Goal: Task Accomplishment & Management: Manage account settings

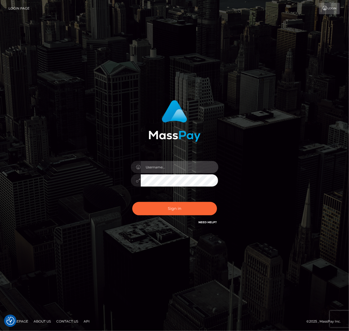
click at [186, 170] on input "text" at bounding box center [180, 167] width 78 height 12
type input "speralta"
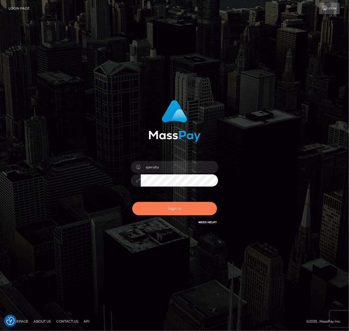
click at [171, 206] on button "Sign in" at bounding box center [174, 208] width 85 height 13
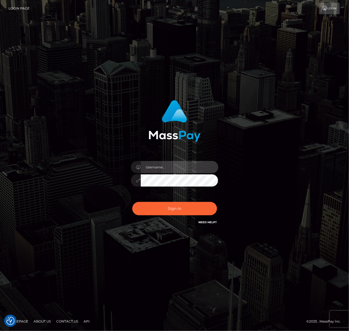
click at [160, 164] on input "text" at bounding box center [180, 167] width 78 height 12
type input "speralta"
click at [132, 202] on button "Sign in" at bounding box center [174, 208] width 85 height 13
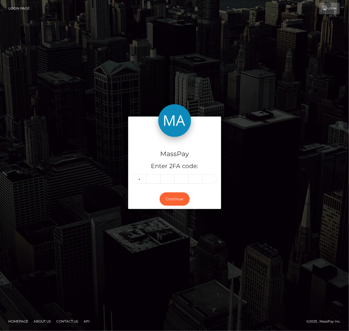
type input "6"
type input "3"
type input "0"
type input "3"
type input "7"
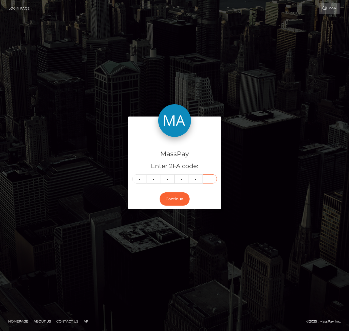
type input "1"
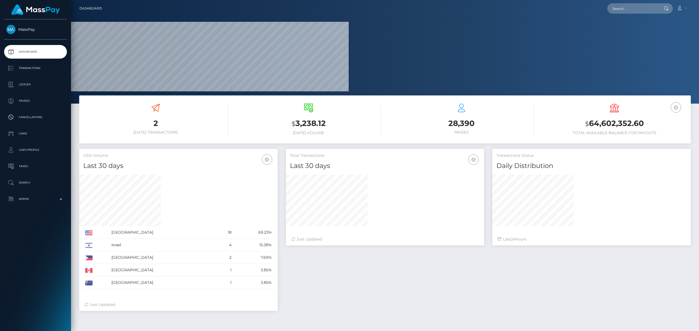
scroll to position [97, 198]
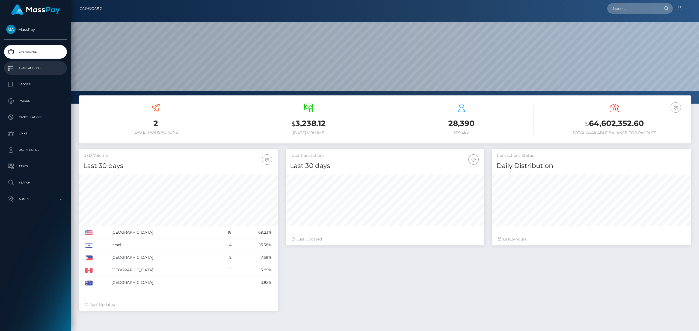
click at [37, 70] on p "Transactions" at bounding box center [35, 68] width 58 height 8
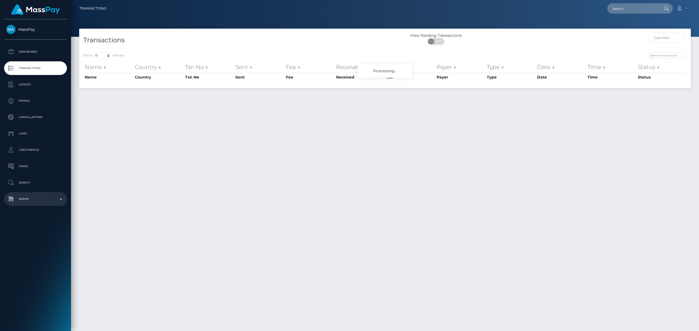
click at [29, 196] on p "Admin" at bounding box center [35, 199] width 58 height 8
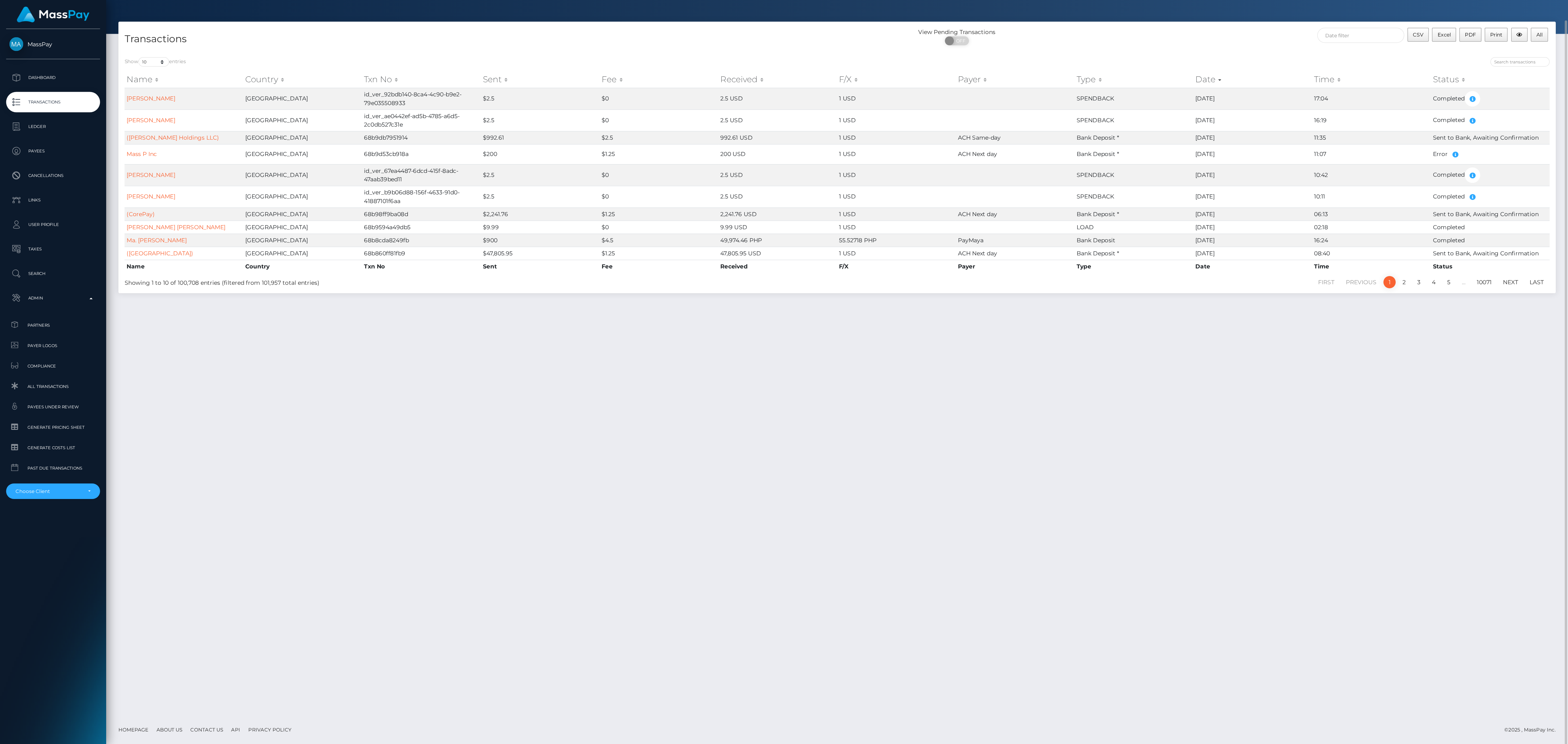
scroll to position [14, 0]
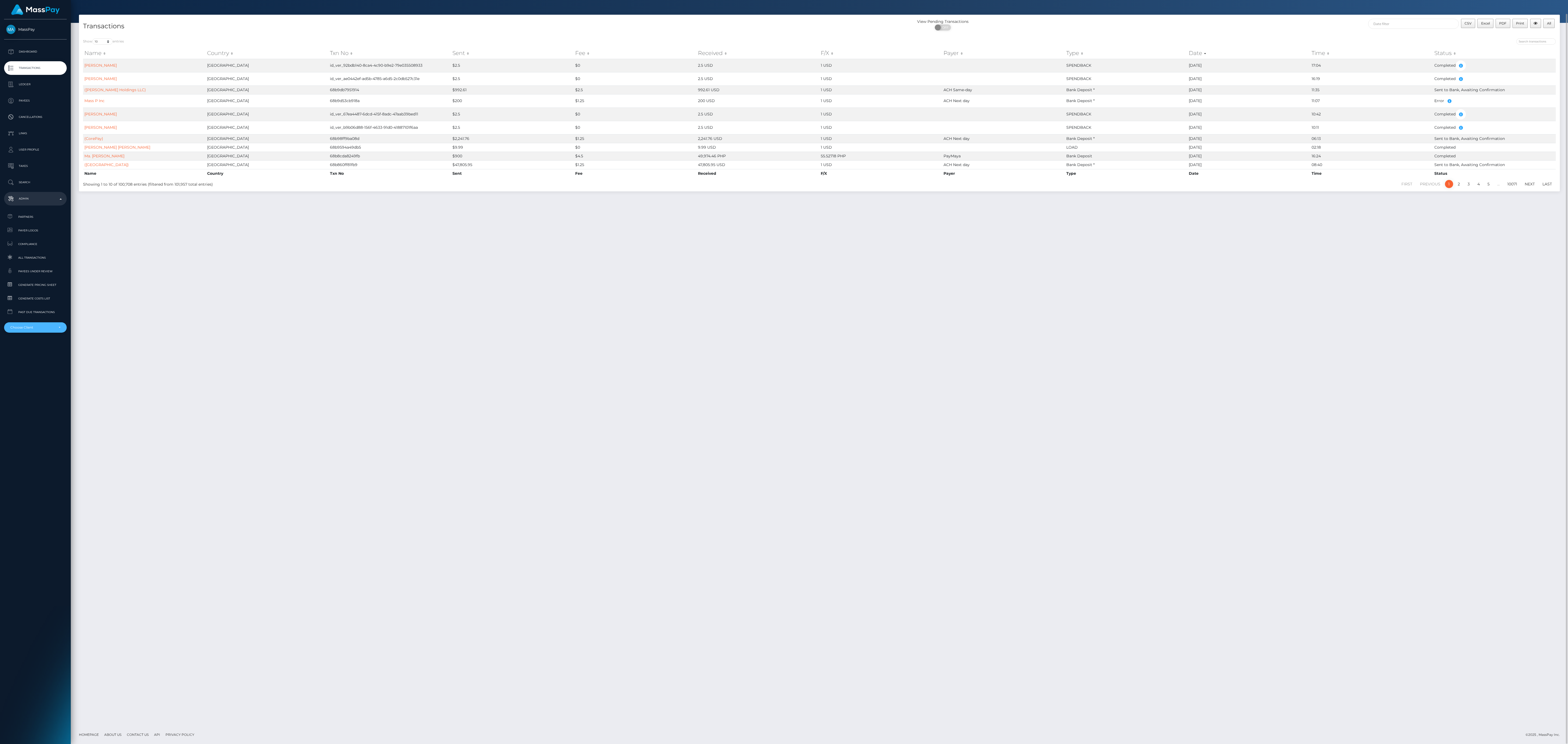
click at [39, 328] on div "Choose Client" at bounding box center [32, 327] width 44 height 4
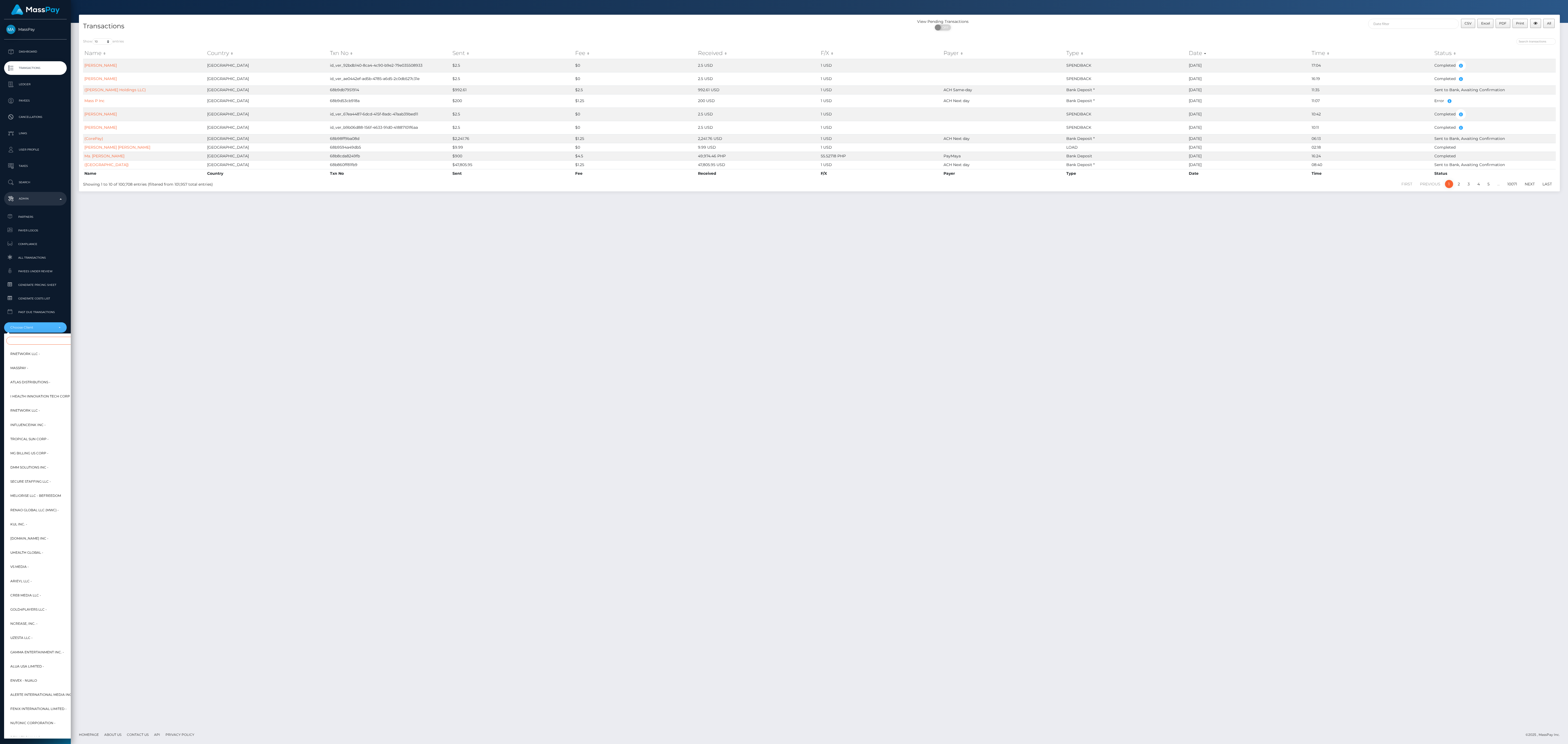
click at [25, 330] on input "Search" at bounding box center [66, 341] width 120 height 8
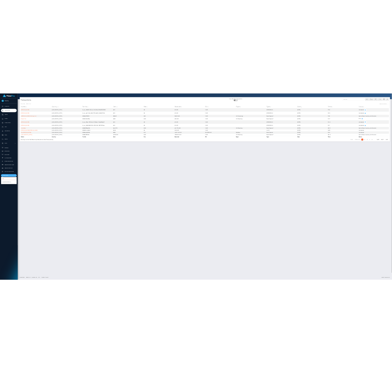
scroll to position [0, 0]
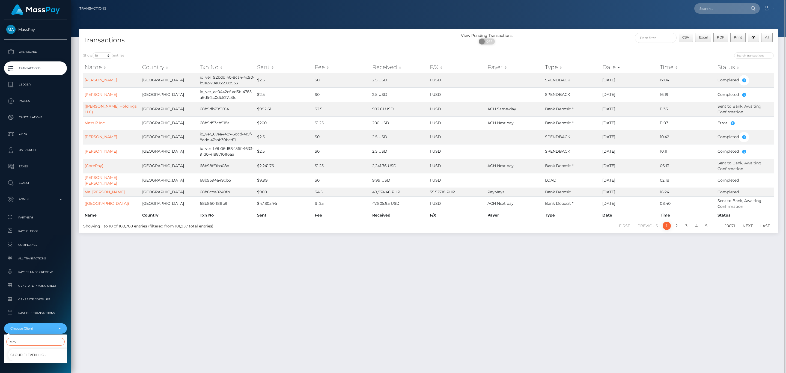
type input "elev"
click at [53, 331] on div "elev" at bounding box center [35, 342] width 63 height 10
click at [52, 331] on div "Choose Client" at bounding box center [35, 328] width 63 height 10
click at [46, 331] on input "Search" at bounding box center [66, 342] width 120 height 8
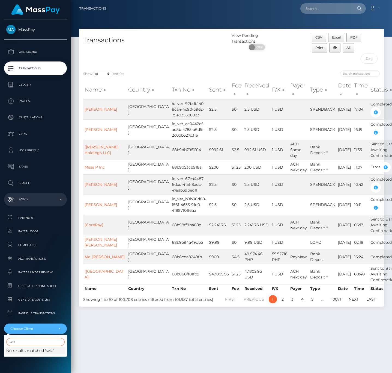
drag, startPoint x: 34, startPoint y: 341, endPoint x: 63, endPoint y: 339, distance: 29.6
click at [34, 331] on input "wiz" at bounding box center [35, 342] width 58 height 8
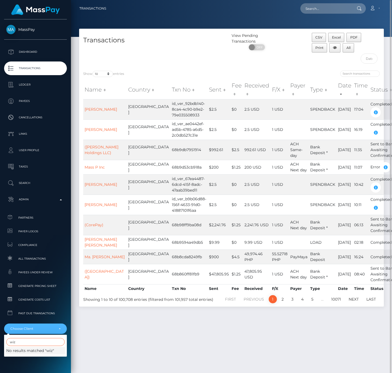
paste input "ReNao Global LLC"
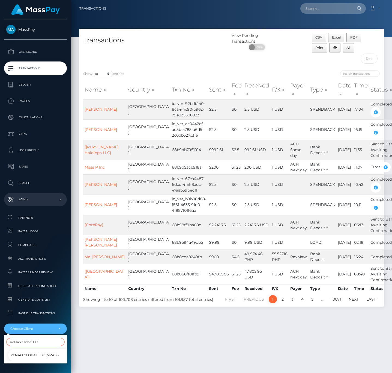
type input "ReNao Global LLC"
click at [38, 331] on link "Renao Global LLC (MWC) -" at bounding box center [39, 355] width 63 height 12
select select "12"
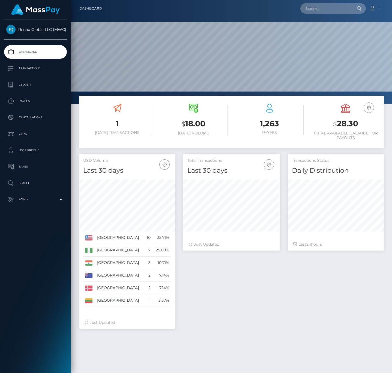
scroll to position [97, 96]
click at [34, 67] on p "Transactions" at bounding box center [35, 68] width 58 height 8
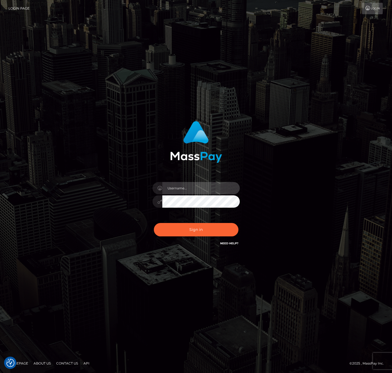
click at [191, 190] on input "text" at bounding box center [201, 188] width 78 height 12
type input "d"
type input "speralta"
click at [154, 223] on button "Sign in" at bounding box center [196, 229] width 85 height 13
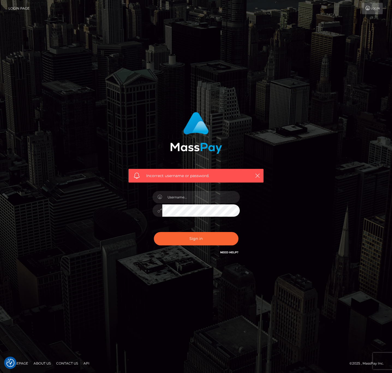
checkbox input "true"
click at [216, 200] on input "text" at bounding box center [201, 197] width 78 height 12
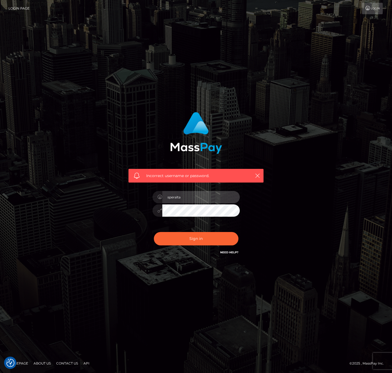
type input "speralta"
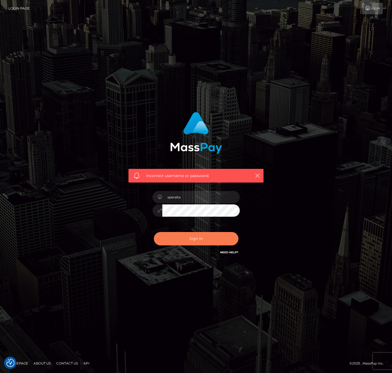
click at [204, 238] on button "Sign in" at bounding box center [196, 238] width 85 height 13
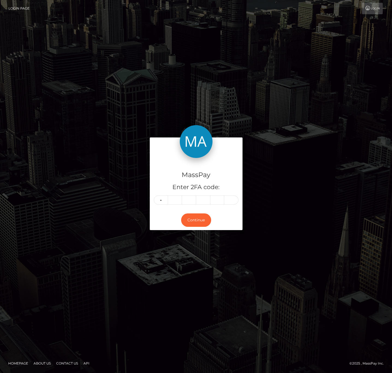
type input "4"
type input "7"
type input "6"
type input "2"
type input "4"
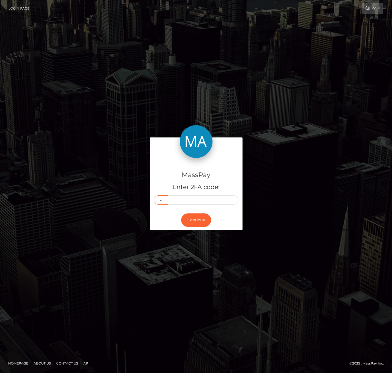
type input "8"
type input "7"
type input "0"
type input "2"
type input "5"
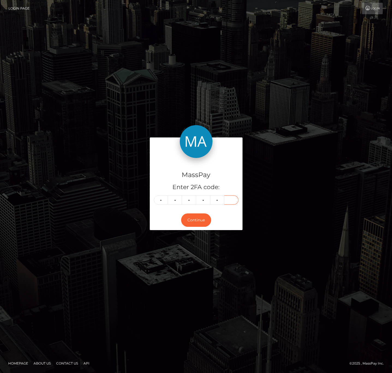
type input "2"
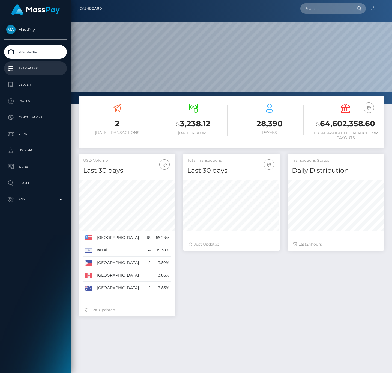
scroll to position [97, 96]
click at [51, 67] on p "Transactions" at bounding box center [35, 68] width 58 height 8
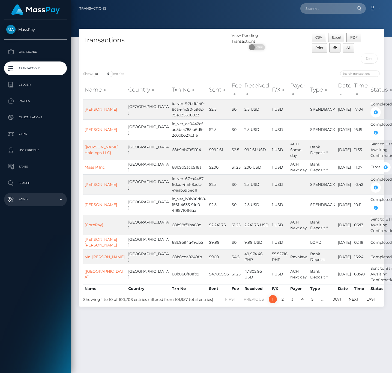
click at [35, 199] on p "Admin" at bounding box center [35, 199] width 58 height 8
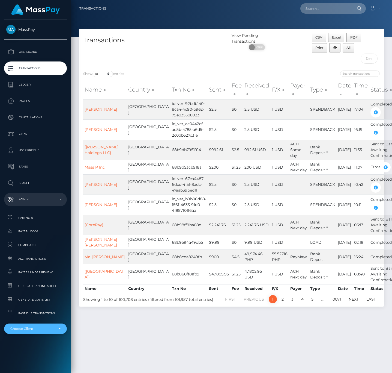
click at [32, 331] on div "Choose Client" at bounding box center [35, 328] width 63 height 10
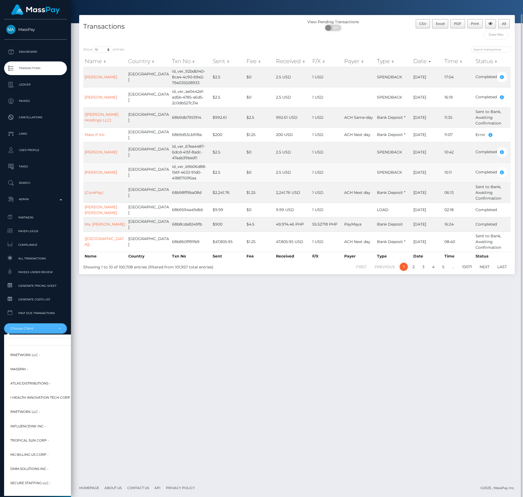
scroll to position [14, 0]
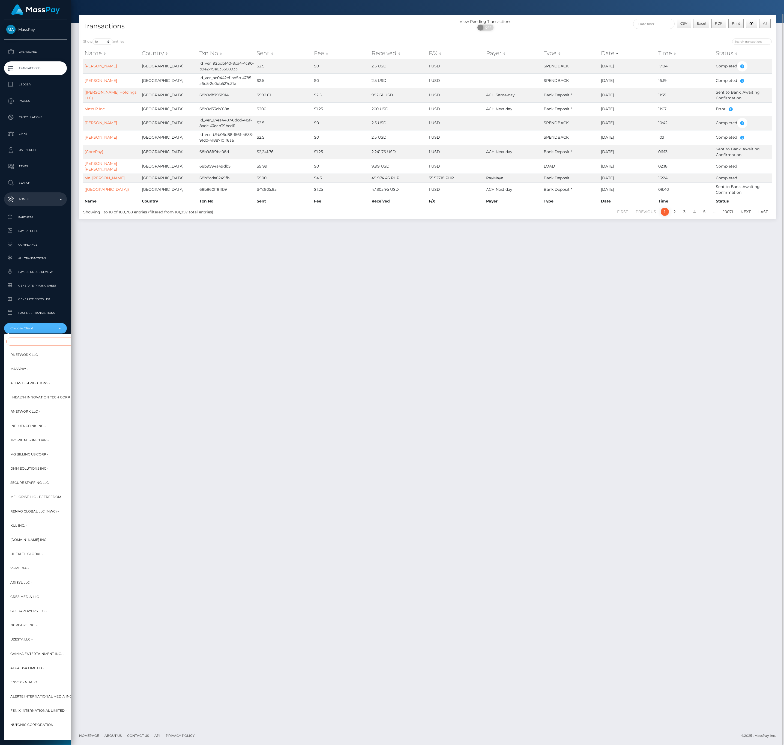
click at [52, 341] on input "Search" at bounding box center [66, 342] width 120 height 8
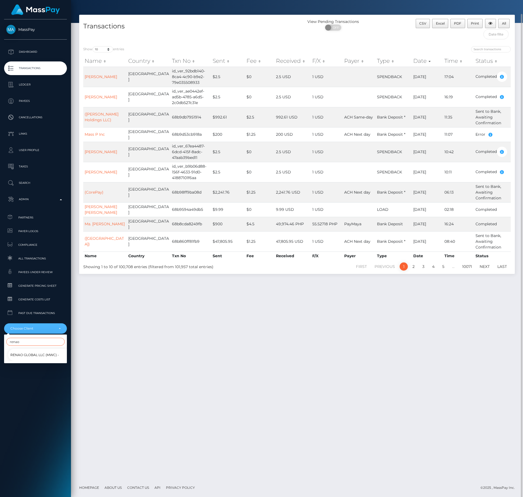
scroll to position [0, 0]
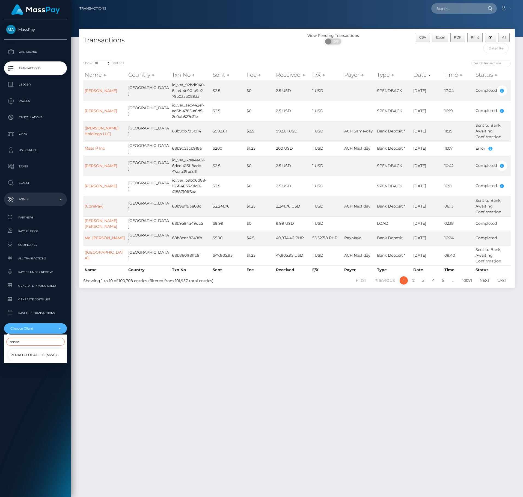
type input "renao"
click at [26, 356] on span "Renao Global LLC (MWC) -" at bounding box center [34, 354] width 49 height 7
select select "12"
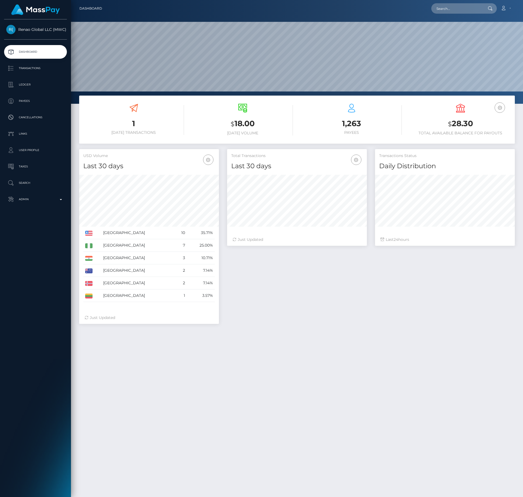
scroll to position [97, 140]
click at [356, 128] on h3 "1,263" at bounding box center [351, 123] width 101 height 11
click at [349, 124] on h3 "1,263" at bounding box center [351, 123] width 101 height 11
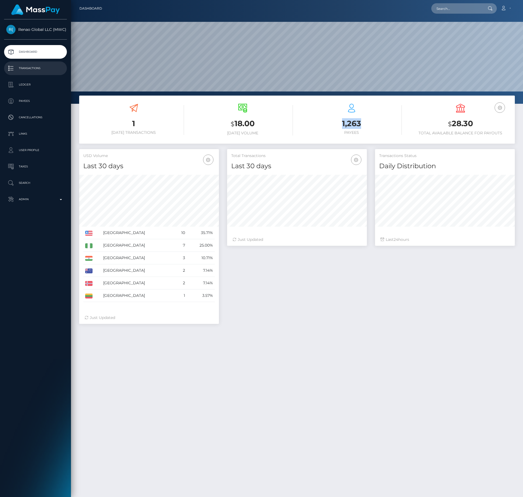
click at [34, 67] on p "Transactions" at bounding box center [35, 68] width 58 height 8
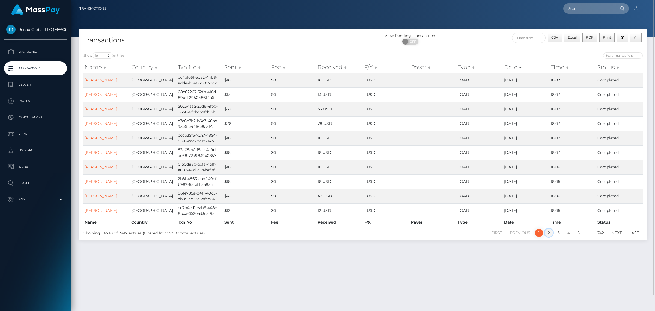
click at [523, 233] on link "2" at bounding box center [549, 232] width 8 height 8
click at [523, 233] on link "3" at bounding box center [559, 232] width 8 height 8
click at [523, 232] on link "1" at bounding box center [539, 232] width 8 height 8
click at [103, 93] on link "[PERSON_NAME]" at bounding box center [101, 94] width 32 height 5
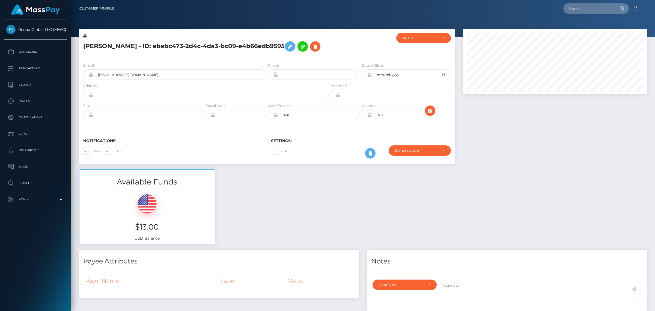
scroll to position [66, 183]
click at [400, 150] on div "Do not require" at bounding box center [416, 150] width 43 height 4
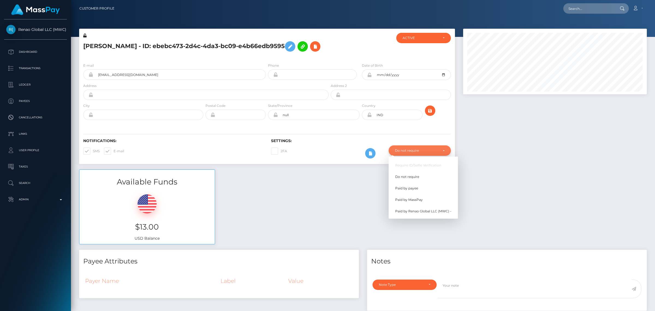
click at [401, 150] on div "Do not require" at bounding box center [416, 150] width 43 height 4
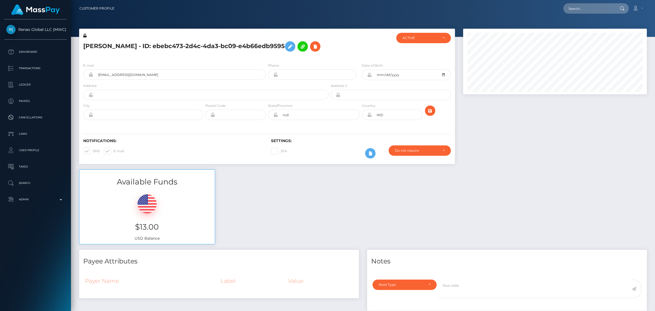
click at [284, 153] on label "2FA" at bounding box center [279, 150] width 16 height 7
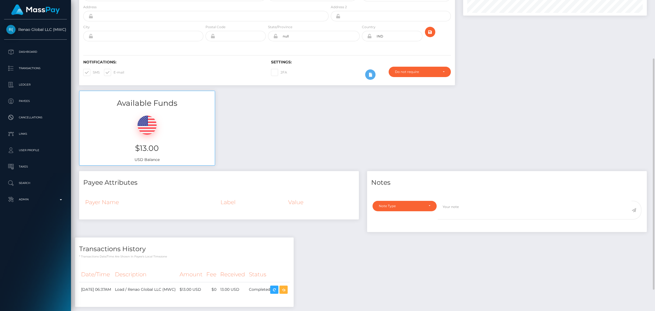
scroll to position [108, 0]
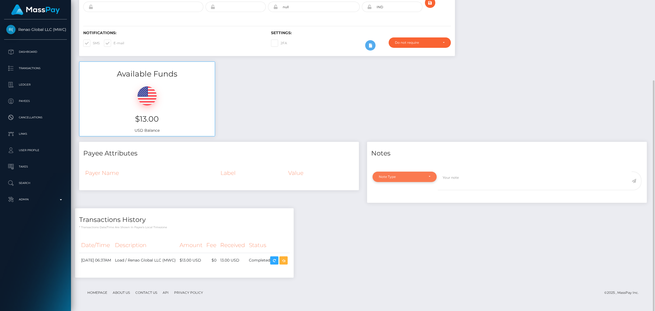
click at [421, 176] on div "Note Type" at bounding box center [401, 176] width 45 height 4
click at [339, 117] on div "Available Funds $13.00 USD Balance" at bounding box center [363, 101] width 576 height 80
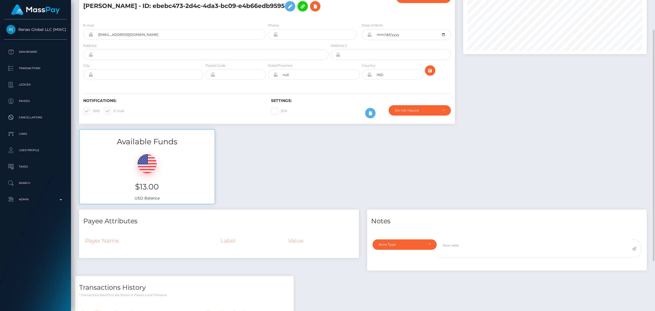
scroll to position [0, 0]
